Goal: Information Seeking & Learning: Understand process/instructions

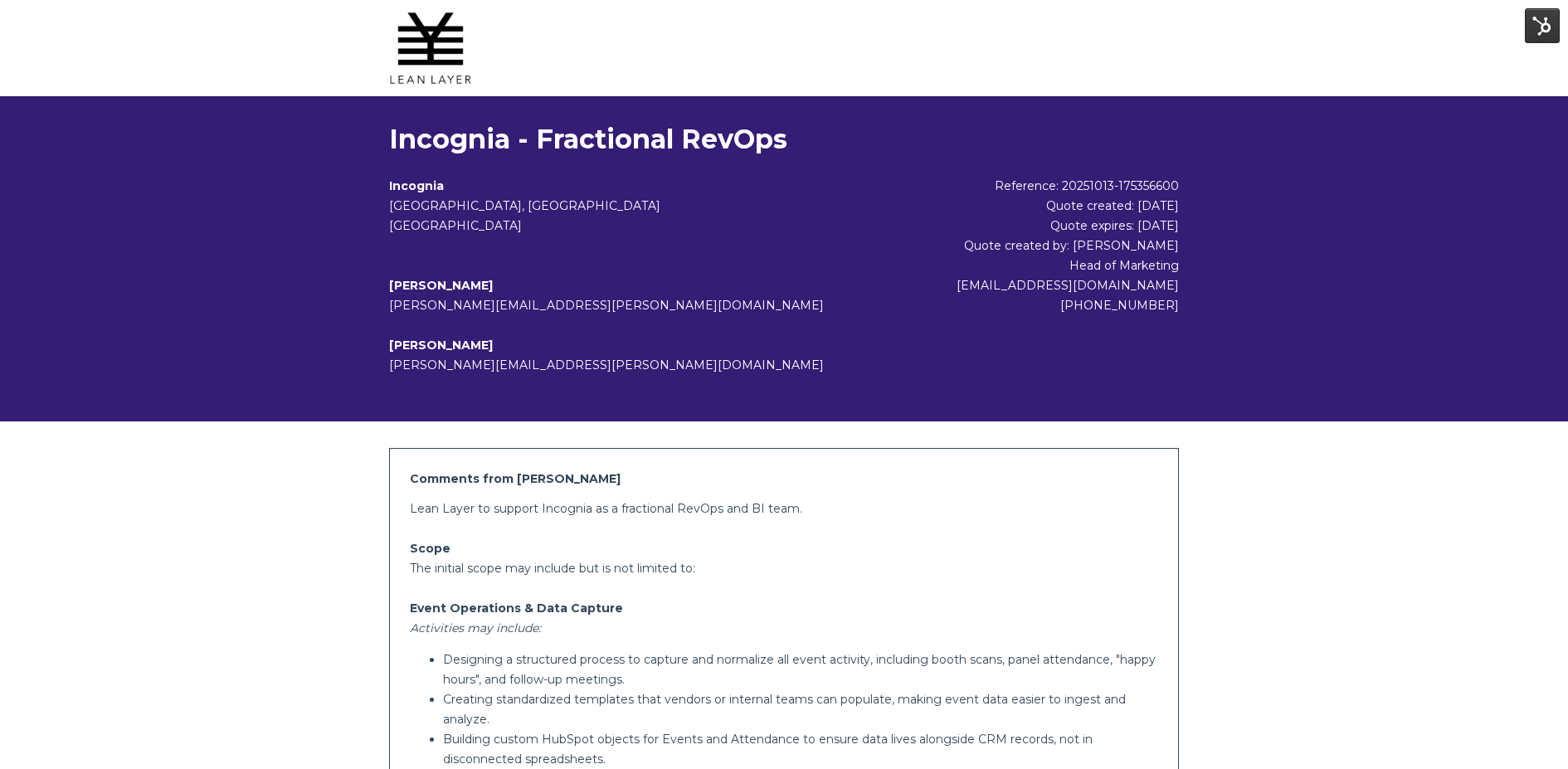
scroll to position [556, 0]
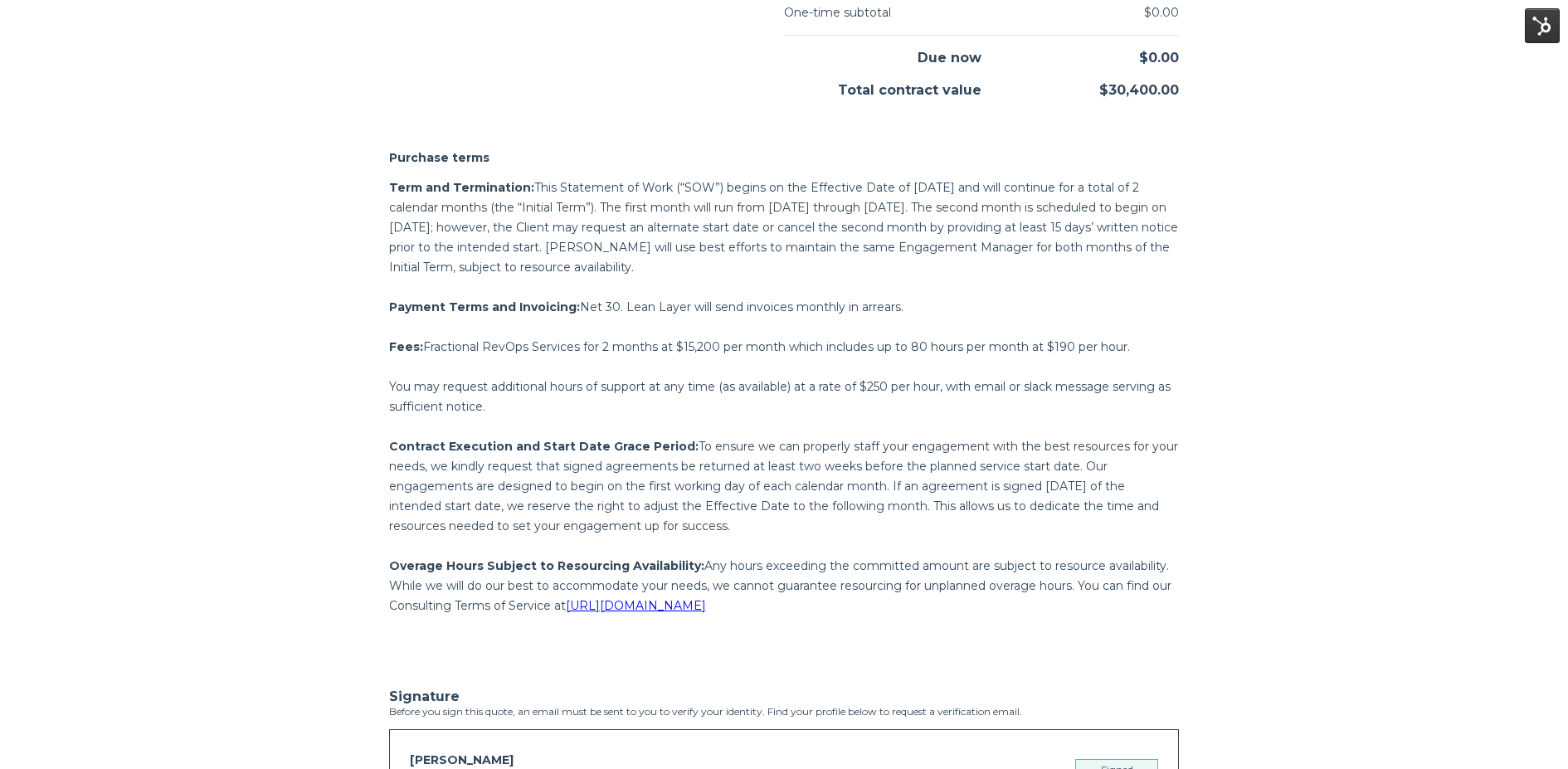
scroll to position [1590, 0]
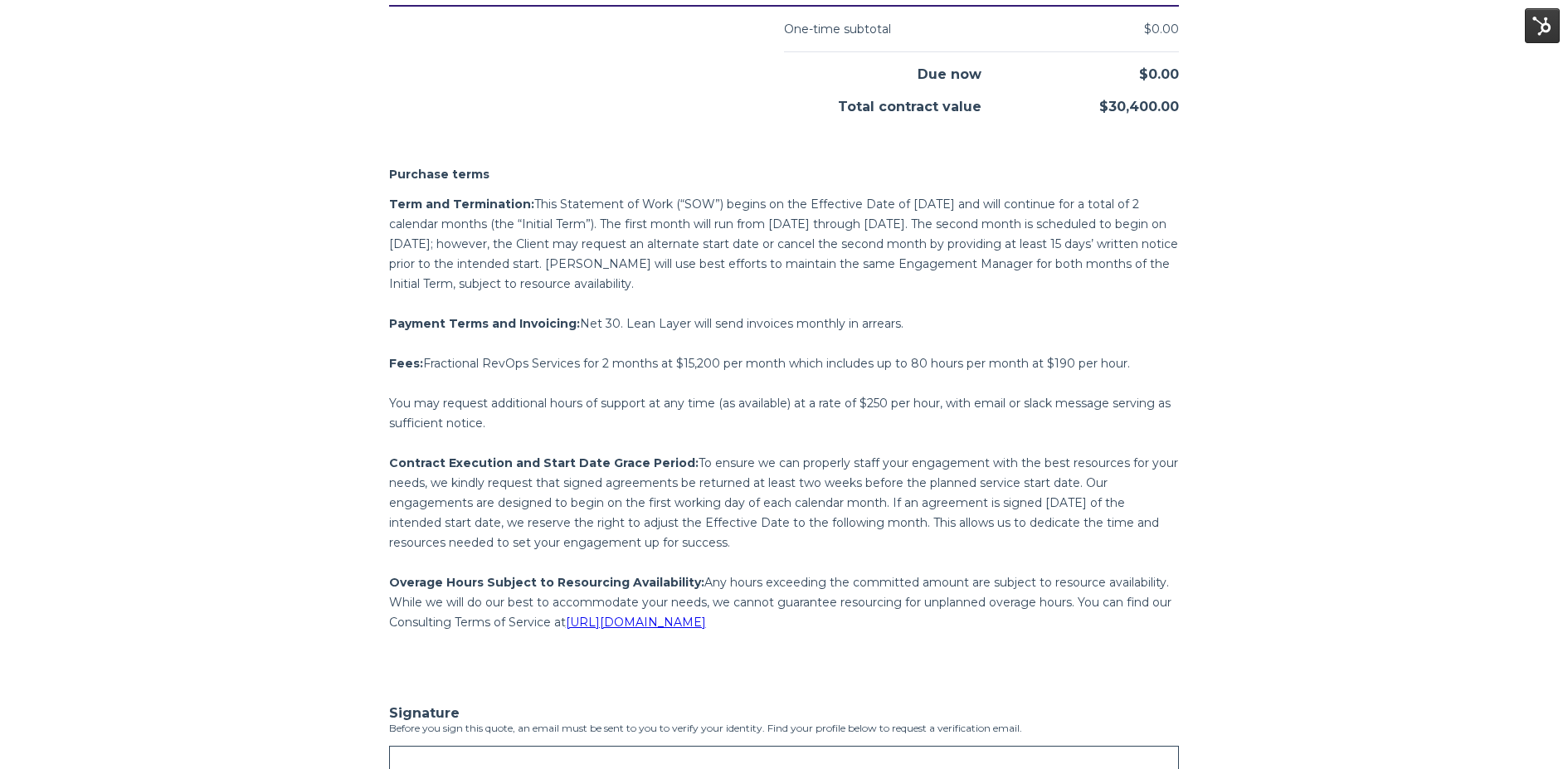
click at [672, 236] on span "This Statement of Work (“SOW”) begins on the Effective Date of [DATE] and will …" at bounding box center [784, 244] width 790 height 95
drag, startPoint x: 483, startPoint y: 263, endPoint x: 777, endPoint y: 263, distance: 294.0
click at [777, 263] on span "This Statement of Work (“SOW”) begins on the Effective Date of [DATE] and will …" at bounding box center [784, 244] width 790 height 95
drag, startPoint x: 896, startPoint y: 202, endPoint x: 1001, endPoint y: 203, distance: 105.0
click at [1001, 203] on span "This Statement of Work (“SOW”) begins on the Effective Date of [DATE] and will …" at bounding box center [784, 244] width 790 height 95
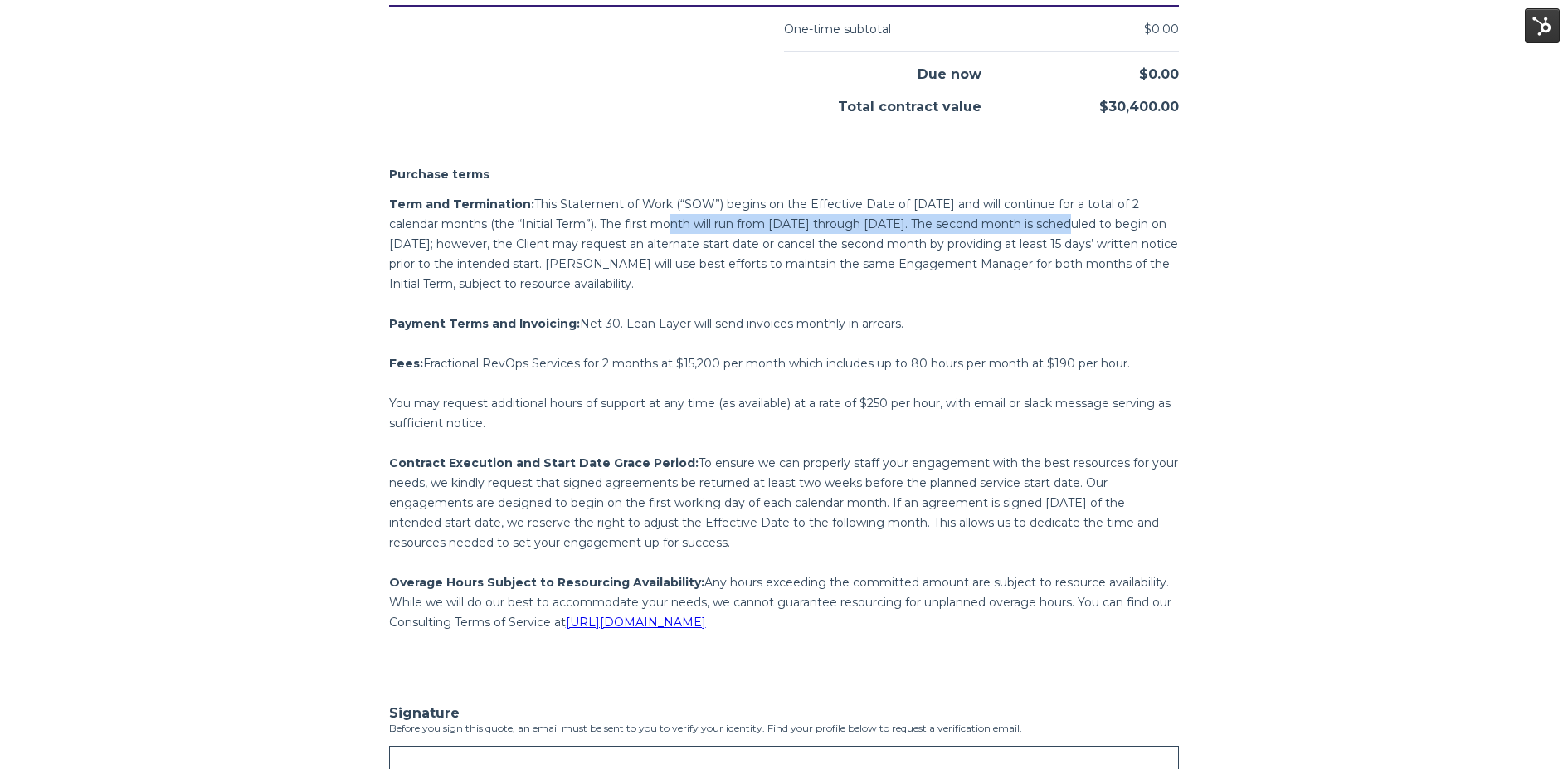
drag, startPoint x: 615, startPoint y: 225, endPoint x: 995, endPoint y: 226, distance: 380.0
click at [995, 226] on span "This Statement of Work (“SOW”) begins on the Effective Date of [DATE] and will …" at bounding box center [784, 244] width 790 height 95
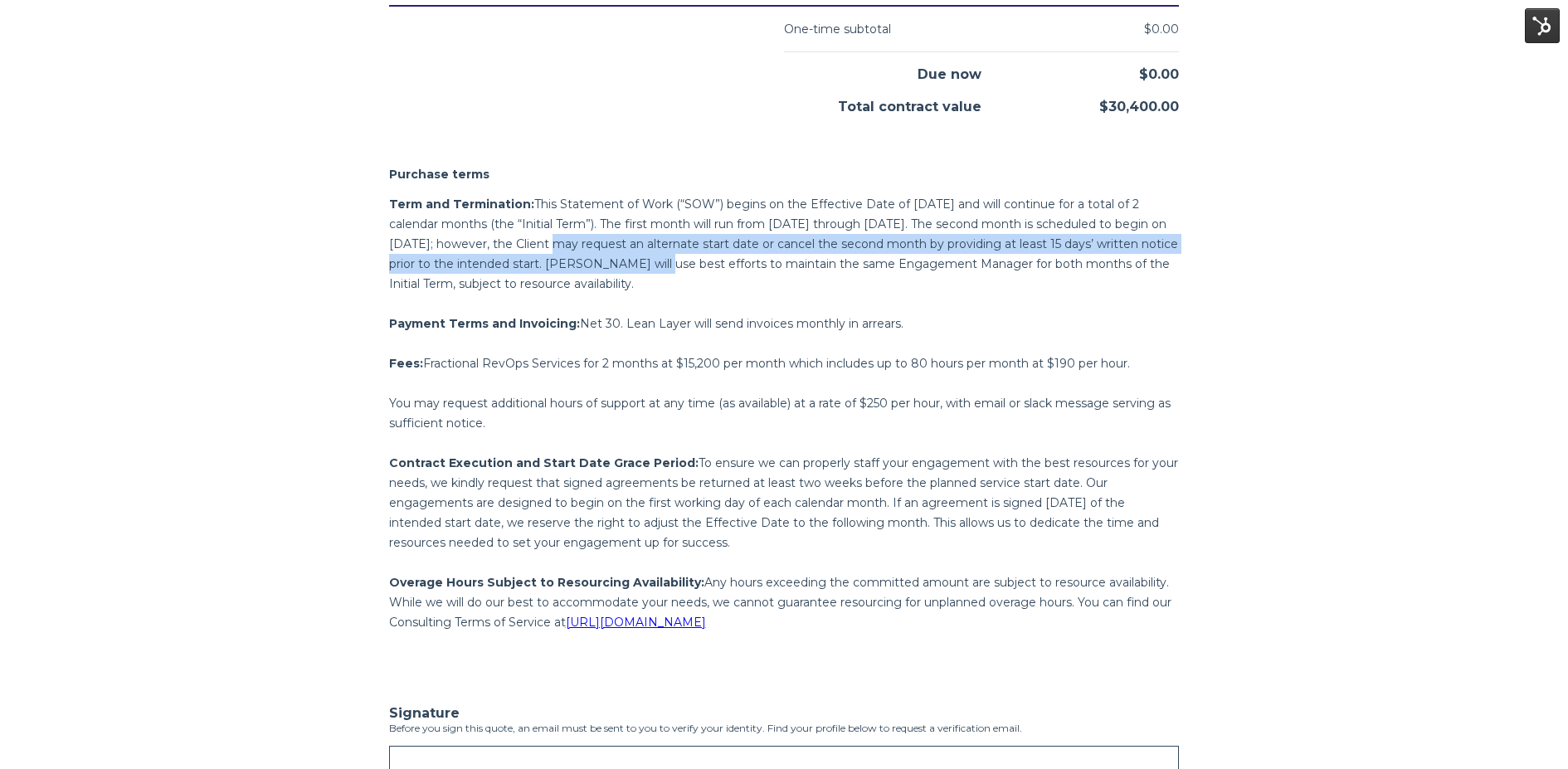
drag, startPoint x: 518, startPoint y: 243, endPoint x: 667, endPoint y: 258, distance: 149.8
click at [667, 258] on span "This Statement of Work (“SOW”) begins on the Effective Date of [DATE] and will …" at bounding box center [784, 244] width 790 height 95
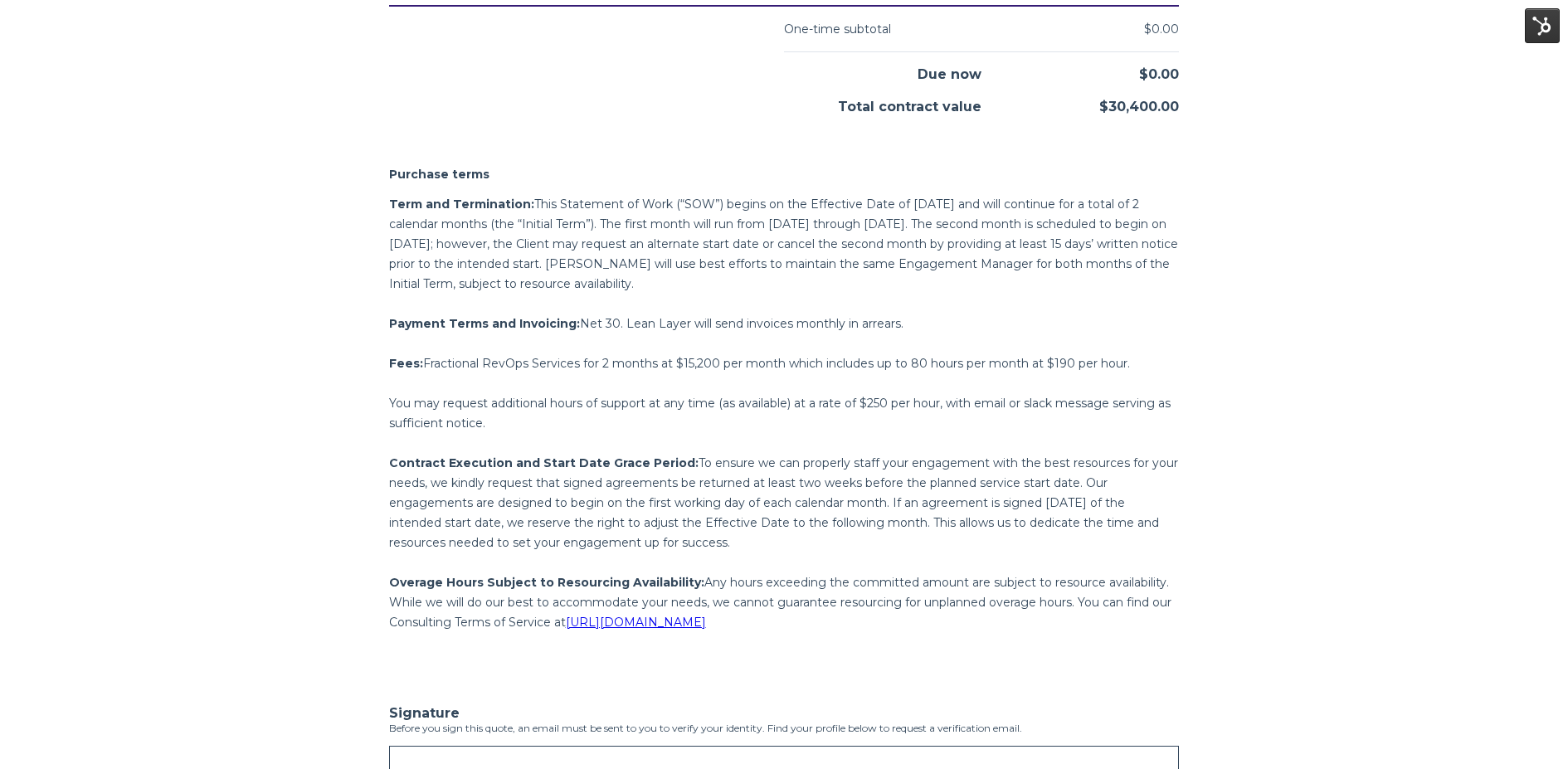
click at [507, 263] on span "This Statement of Work (“SOW”) begins on the Effective Date of [DATE] and will …" at bounding box center [784, 244] width 790 height 95
click at [776, 256] on span "This Statement of Work (“SOW”) begins on the Effective Date of [DATE] and will …" at bounding box center [784, 244] width 790 height 95
drag, startPoint x: 843, startPoint y: 290, endPoint x: 385, endPoint y: 194, distance: 468.0
click at [385, 194] on div "Purchase terms Term and Termination: This Statement of Work (“SOW”) begins on t…" at bounding box center [785, 397] width 816 height 512
copy p "Term and Termination: This Statement of Work (“SOW”) begins on the Effective Da…"
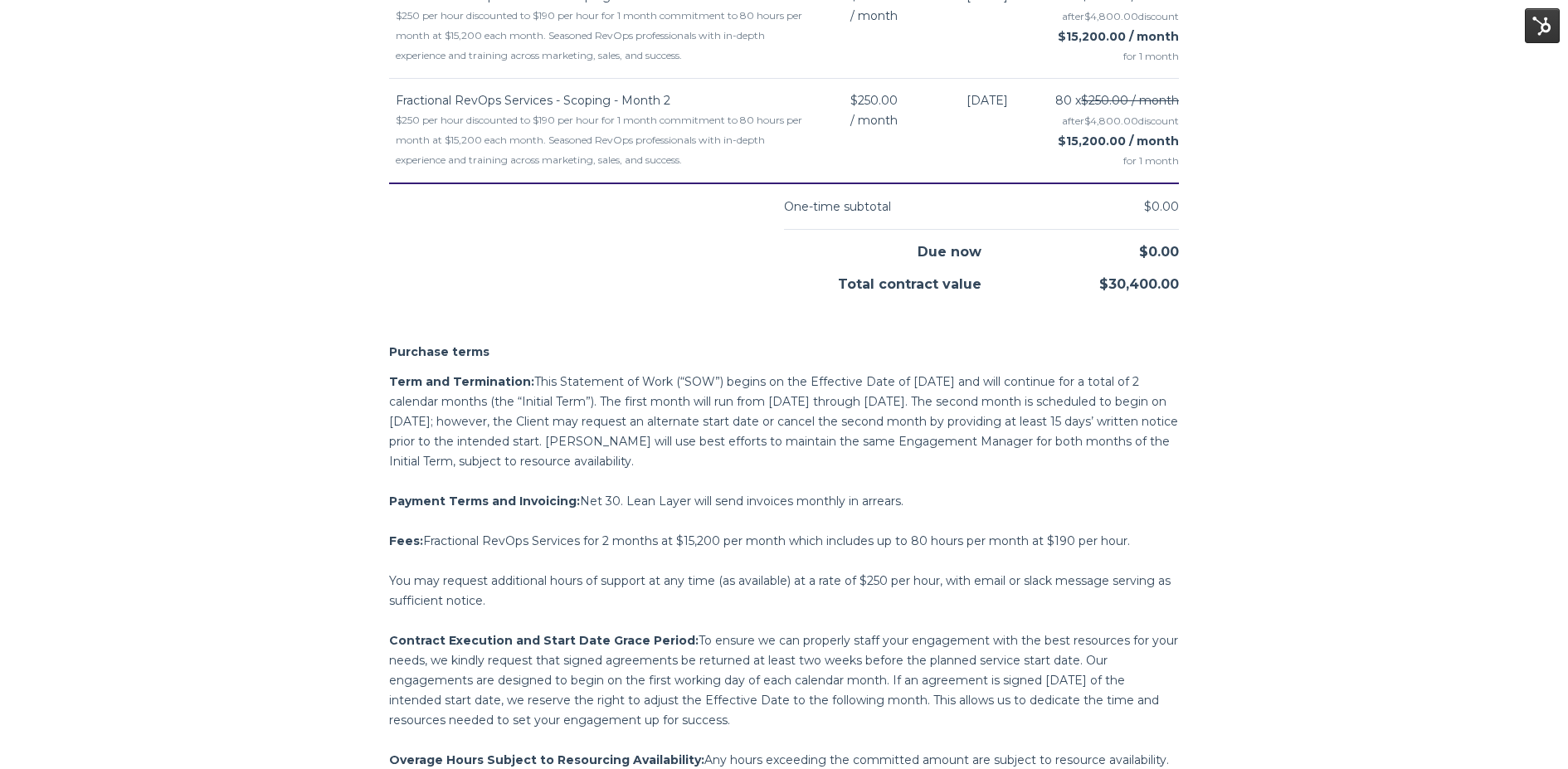
scroll to position [1188, 0]
